Goal: Information Seeking & Learning: Learn about a topic

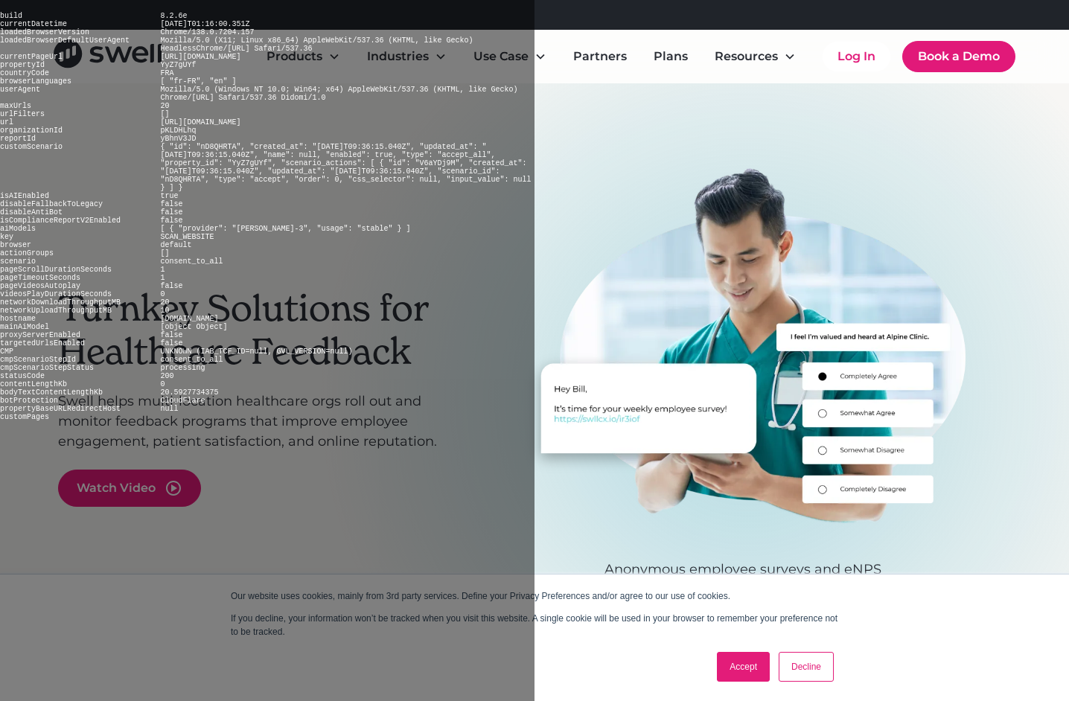
click at [743, 667] on link "Accept" at bounding box center [743, 667] width 53 height 30
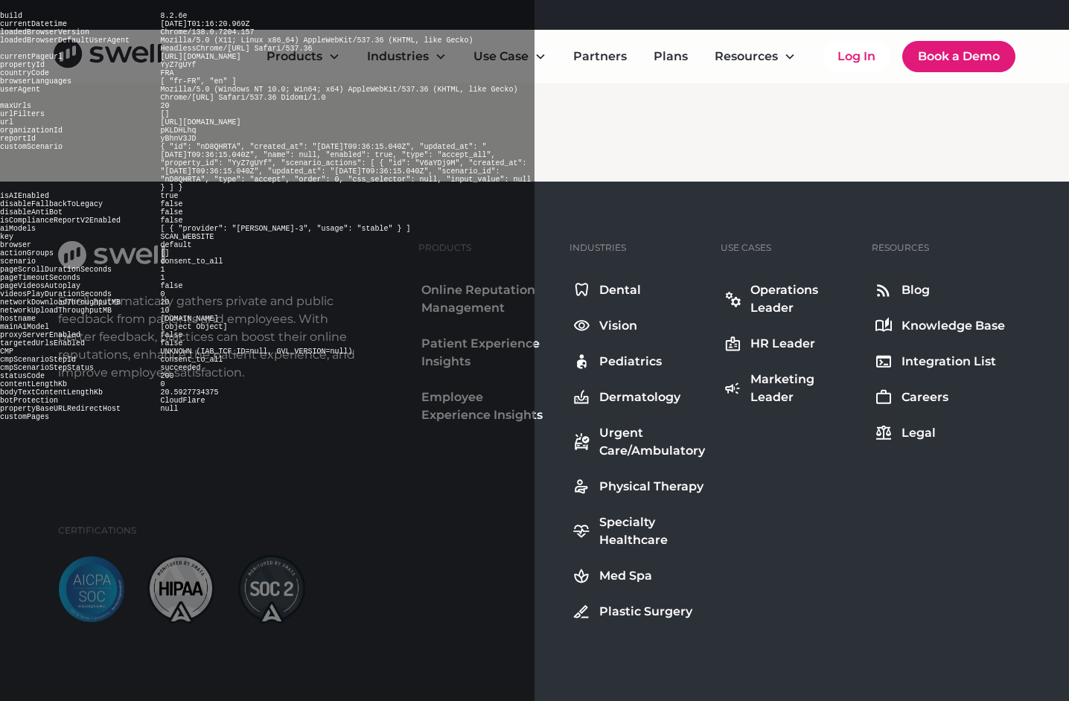
scroll to position [13887, 0]
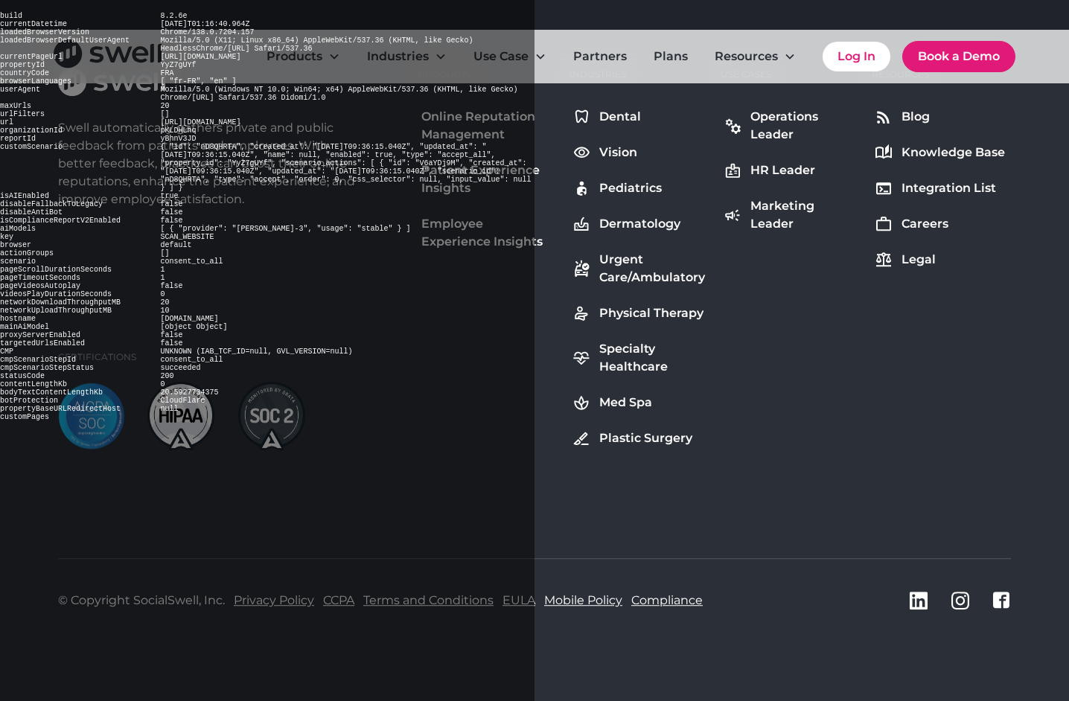
scroll to position [1787, 0]
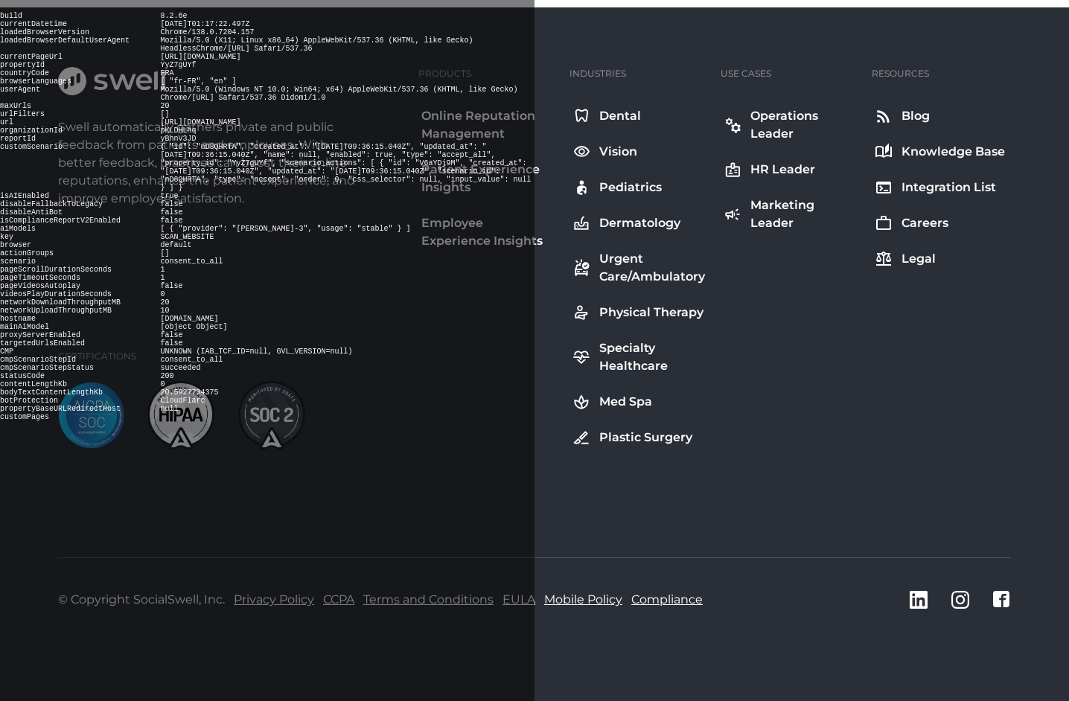
scroll to position [1470, 0]
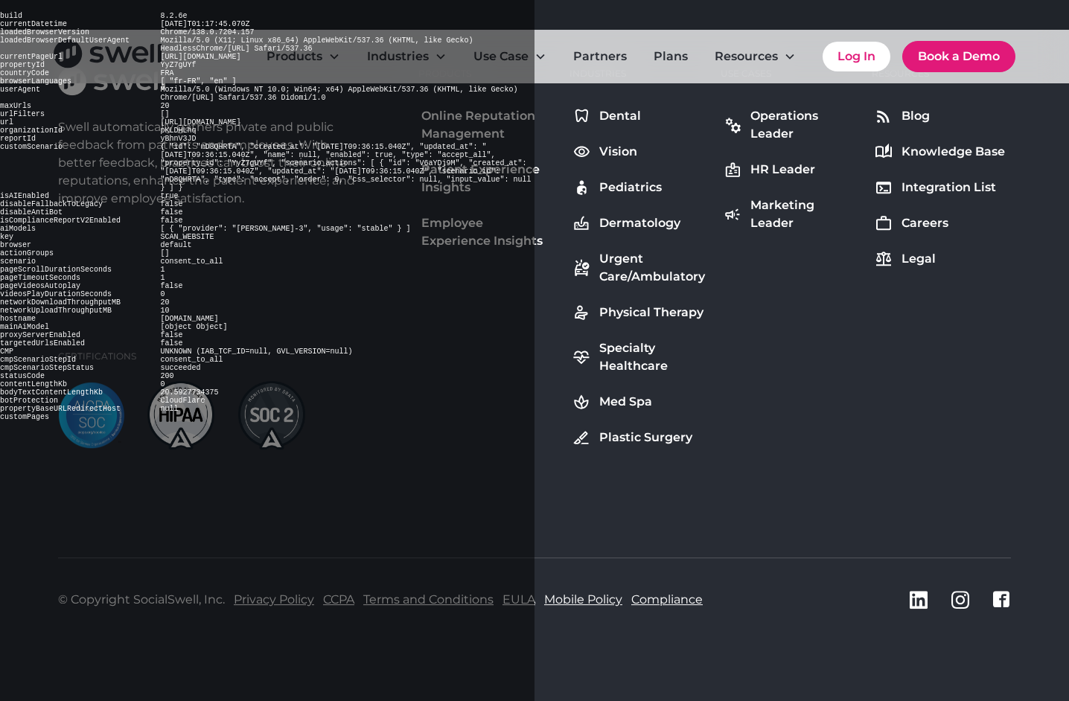
scroll to position [5888, 0]
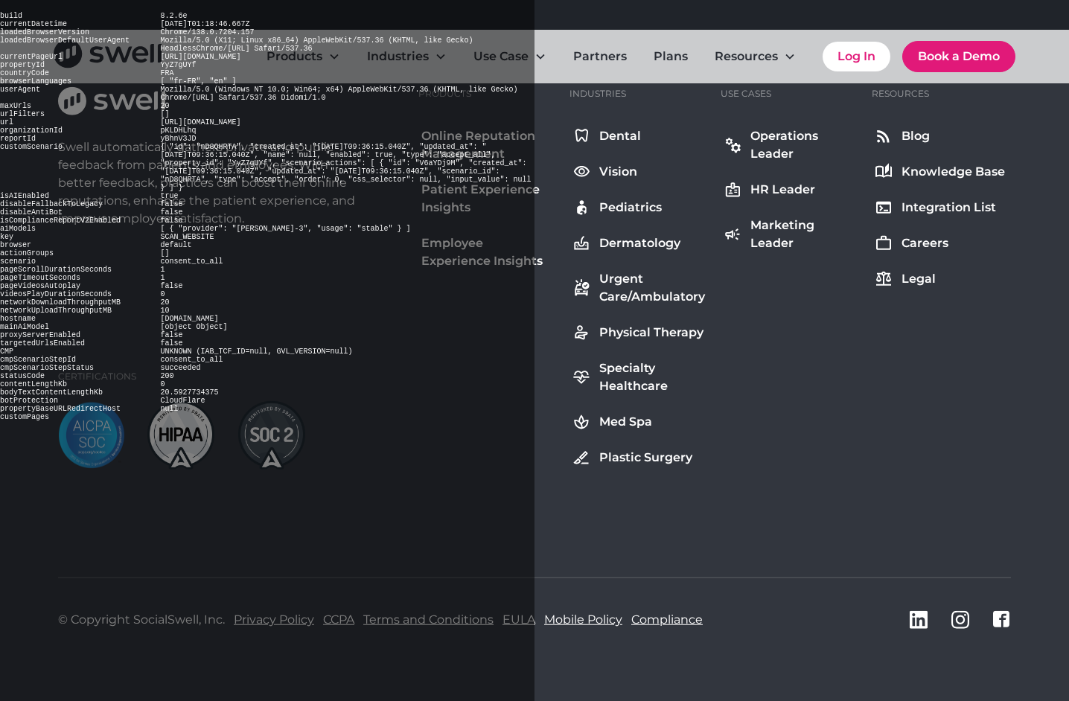
scroll to position [3195, 0]
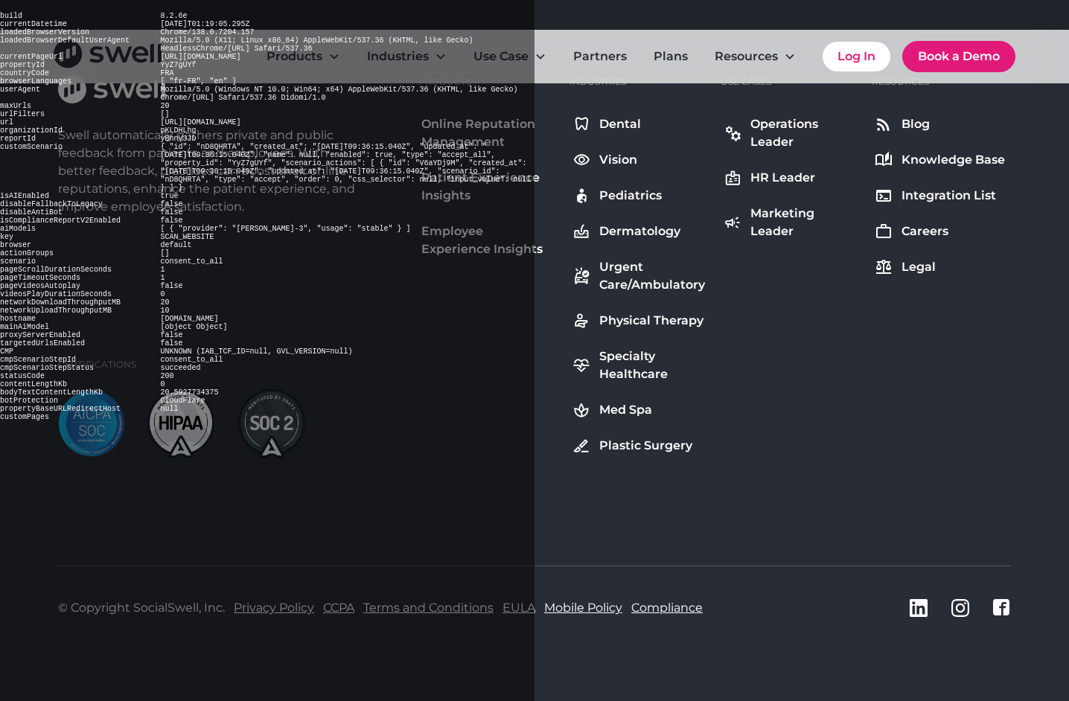
scroll to position [455, 0]
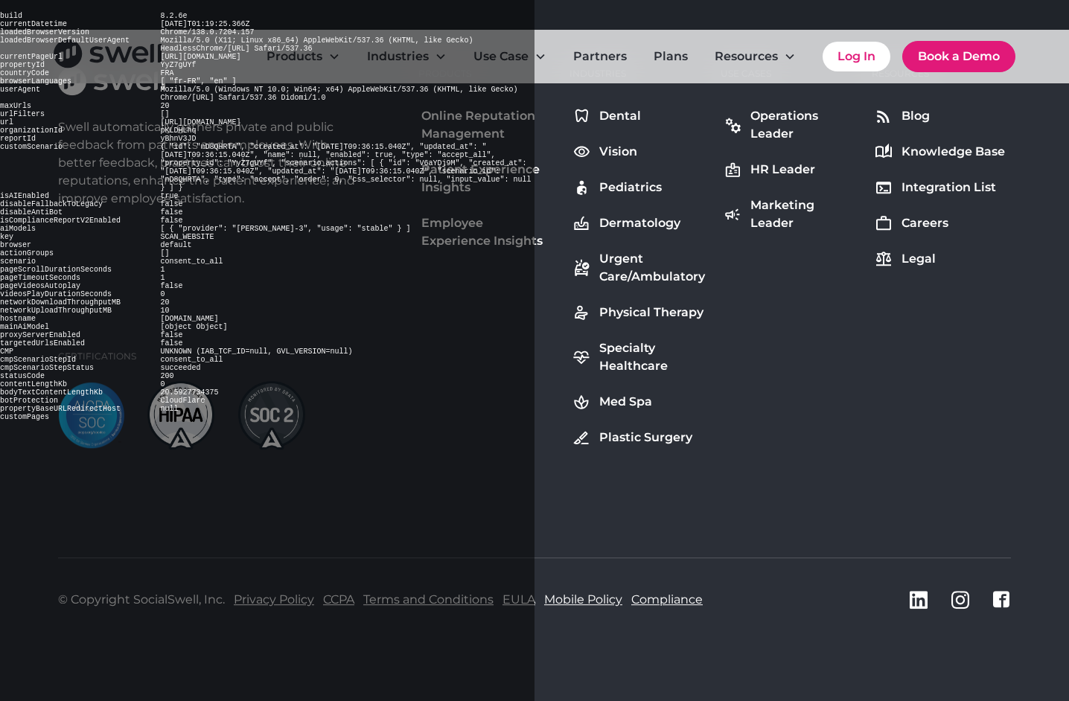
scroll to position [1070, 0]
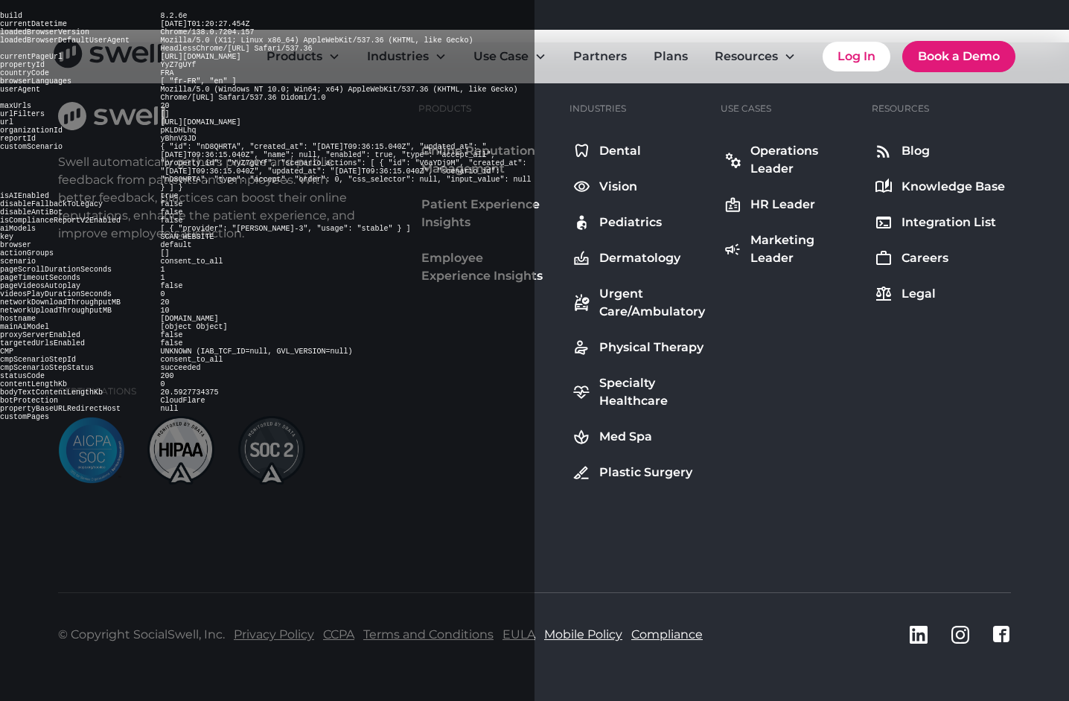
scroll to position [10914, 0]
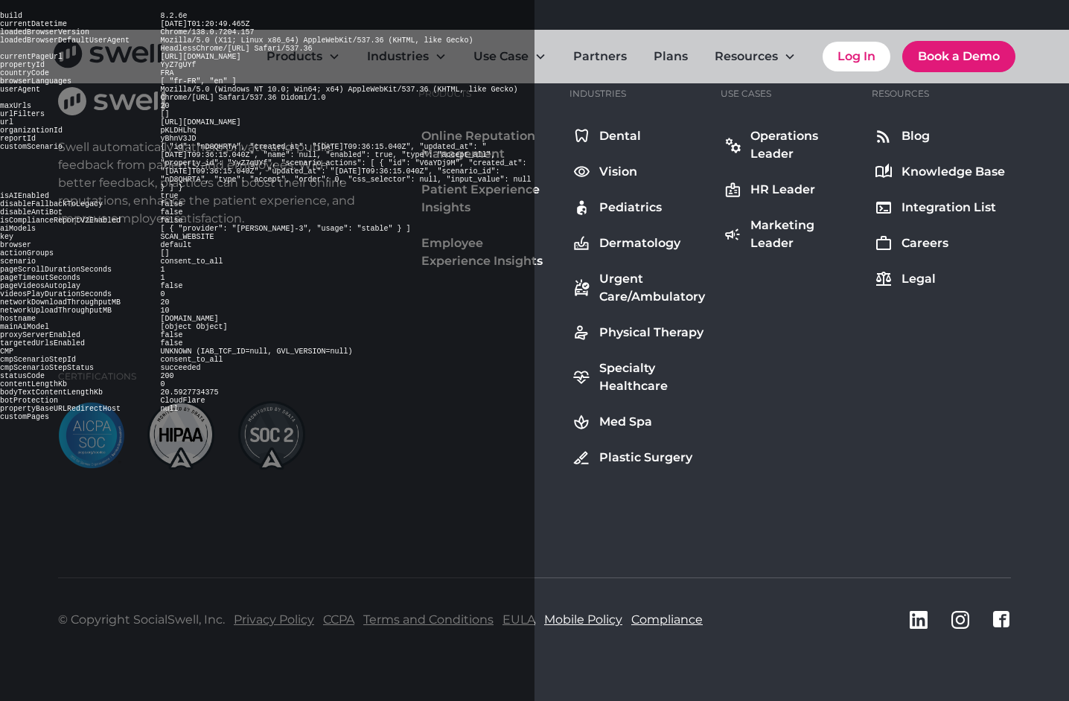
scroll to position [5793, 0]
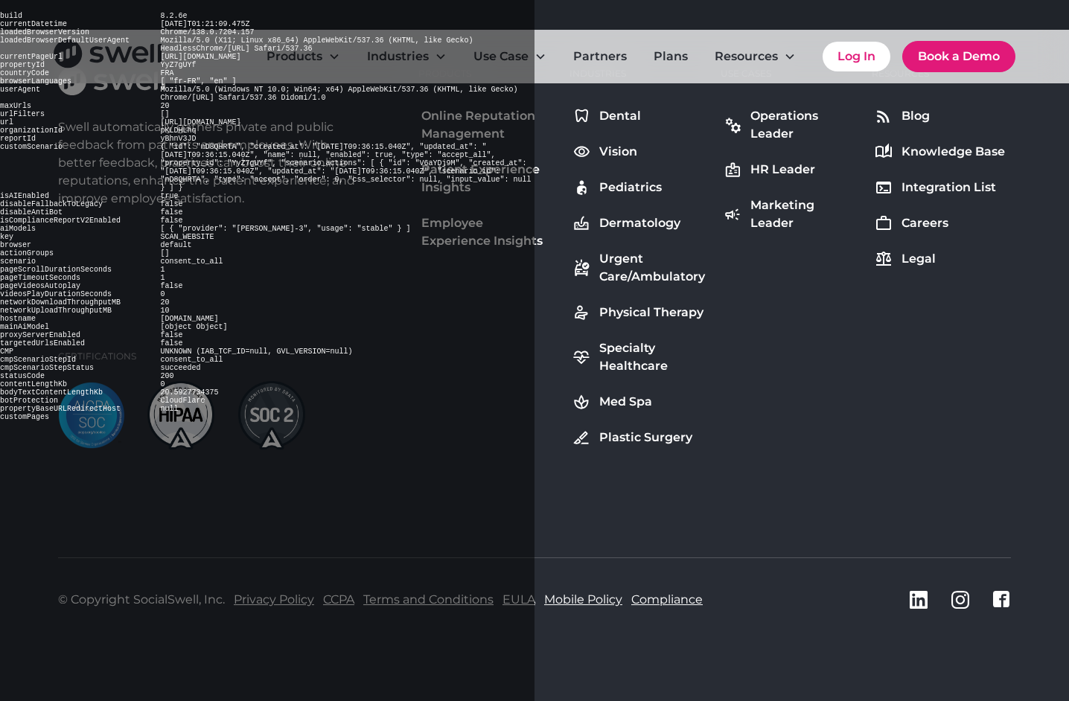
scroll to position [2039, 0]
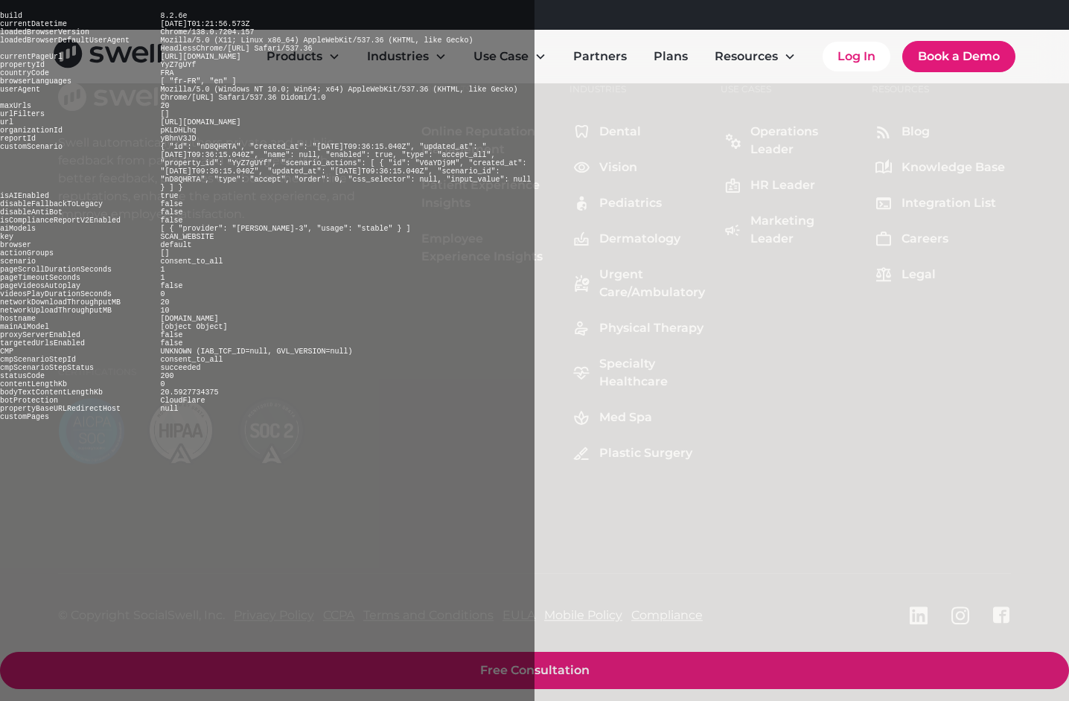
scroll to position [4094, 0]
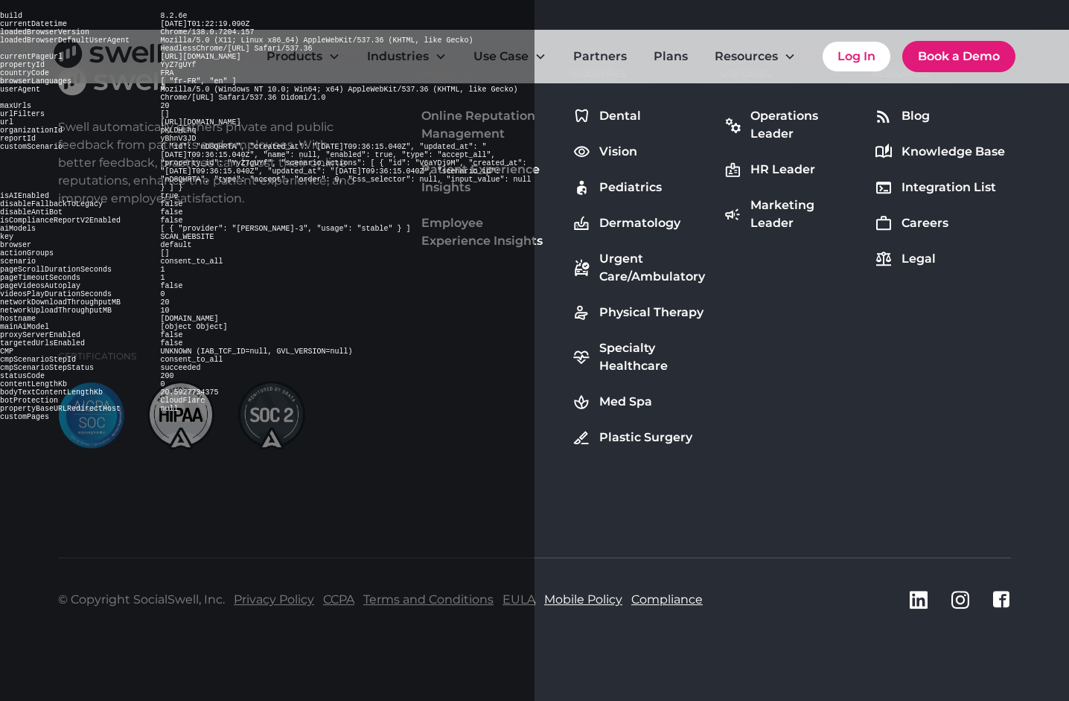
scroll to position [7380, 0]
